Goal: Transaction & Acquisition: Purchase product/service

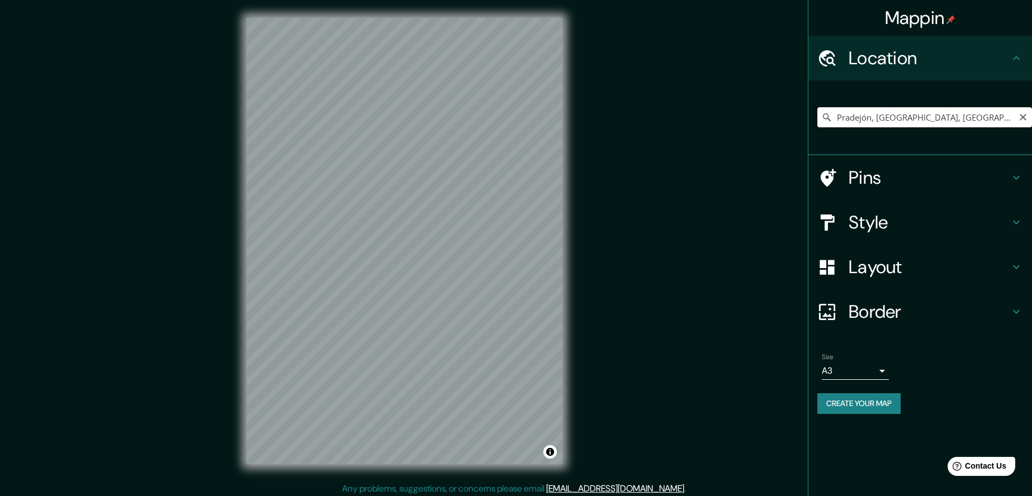
click at [855, 120] on input "Pradejón, [GEOGRAPHIC_DATA], [GEOGRAPHIC_DATA]" at bounding box center [924, 117] width 215 height 20
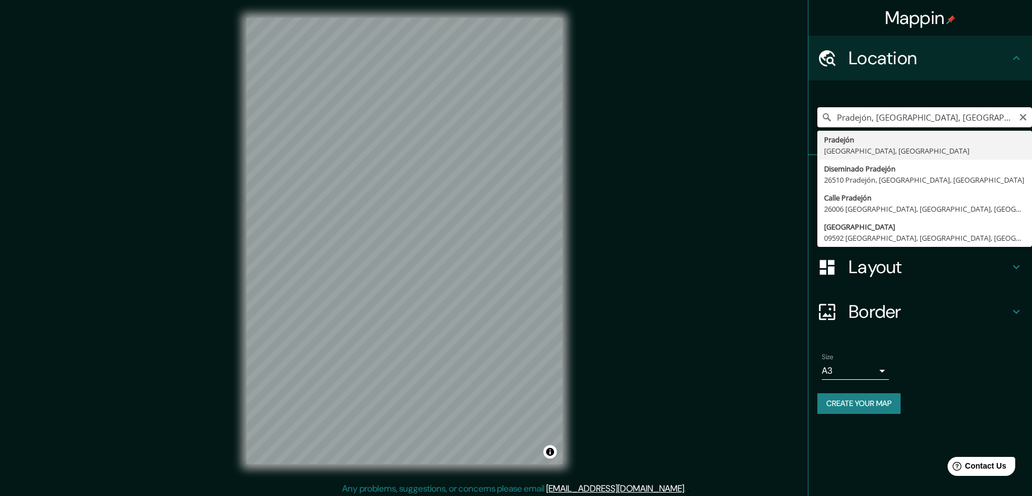
click at [855, 120] on input "Pradejón, [GEOGRAPHIC_DATA], [GEOGRAPHIC_DATA]" at bounding box center [924, 117] width 215 height 20
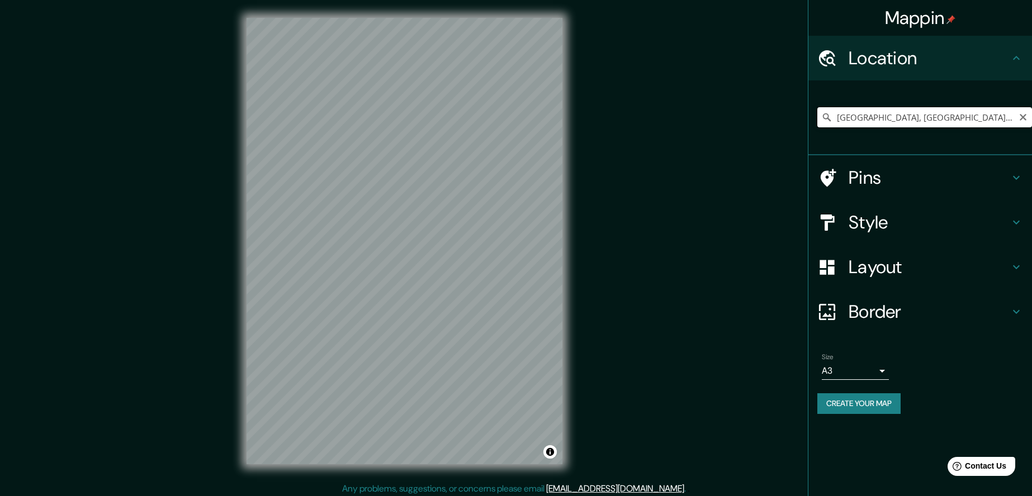
click at [945, 116] on input "[GEOGRAPHIC_DATA], [GEOGRAPHIC_DATA], [GEOGRAPHIC_DATA]" at bounding box center [924, 117] width 215 height 20
click at [854, 110] on input "[GEOGRAPHIC_DATA], [GEOGRAPHIC_DATA], [GEOGRAPHIC_DATA]" at bounding box center [924, 117] width 215 height 20
paste input "Carrer de Montmell, [GEOGRAPHIC_DATA], [GEOGRAPHIC_DATA]"
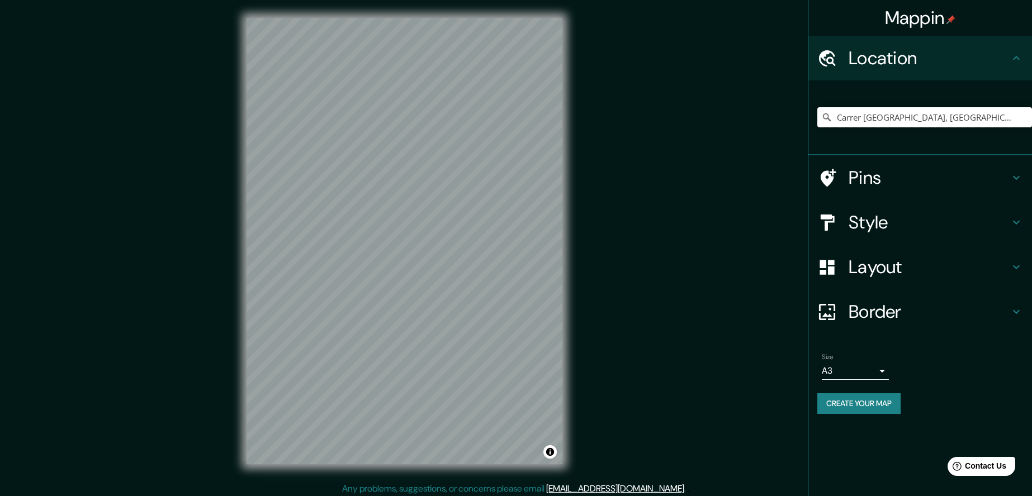
type input "Carrer [GEOGRAPHIC_DATA], [GEOGRAPHIC_DATA], [GEOGRAPHIC_DATA], [GEOGRAPHIC_DAT…"
click at [503, 201] on div at bounding box center [504, 202] width 9 height 9
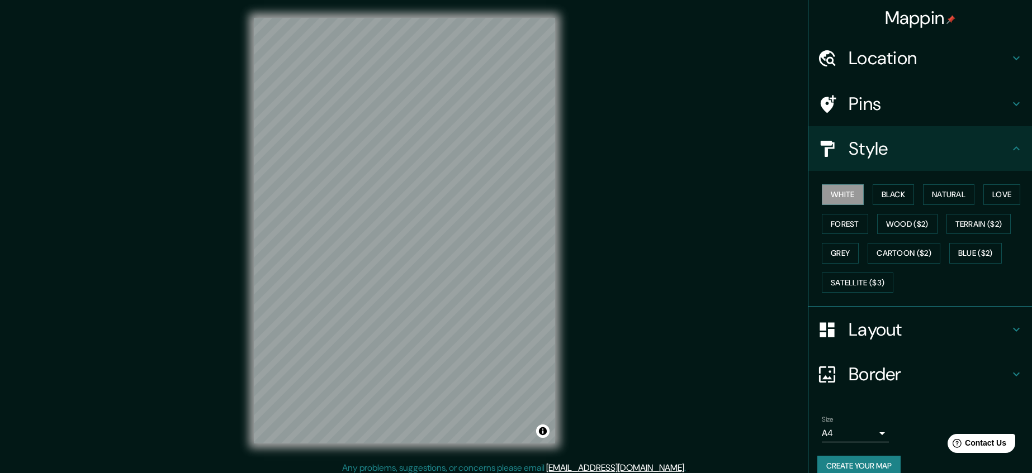
click at [886, 55] on h4 "Location" at bounding box center [929, 58] width 161 height 22
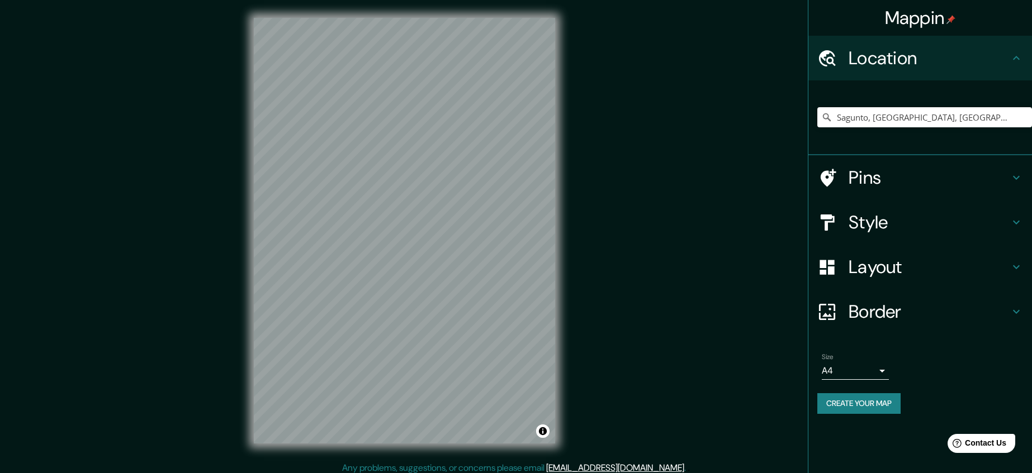
click at [897, 107] on div "Sagunto, provincia de Valencia, España" at bounding box center [924, 117] width 215 height 56
click at [897, 122] on input "Sagunto, provincia de Valencia, España" at bounding box center [924, 117] width 215 height 20
paste input "Carrer de Montmell, 43710 Santa Oliva, Tarragon"
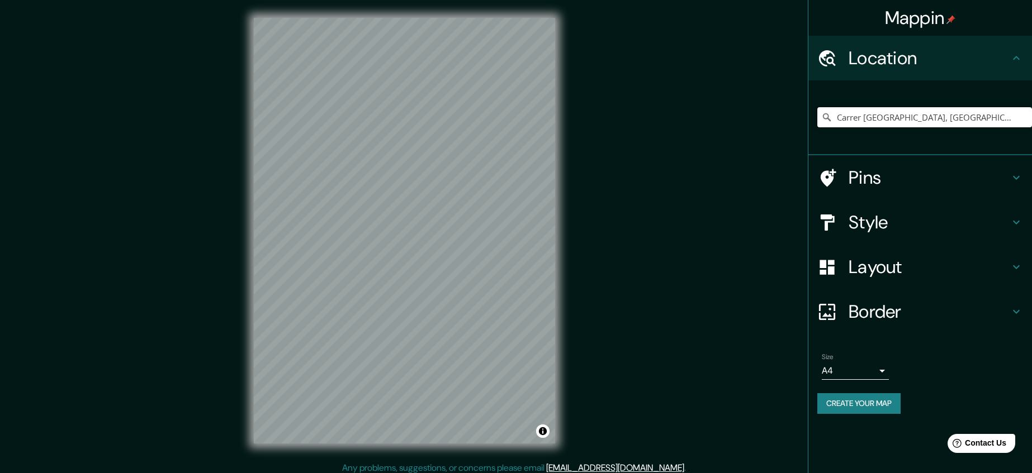
type input "Carrer [GEOGRAPHIC_DATA], [GEOGRAPHIC_DATA], [GEOGRAPHIC_DATA], [GEOGRAPHIC_DAT…"
